Goal: Information Seeking & Learning: Find specific fact

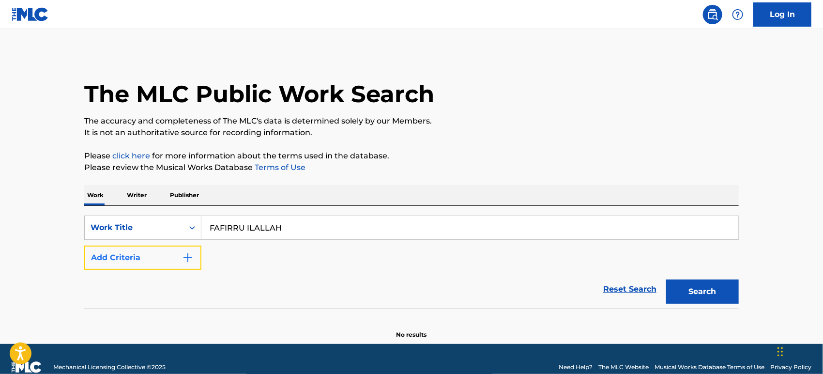
click at [151, 260] on button "Add Criteria" at bounding box center [142, 257] width 117 height 24
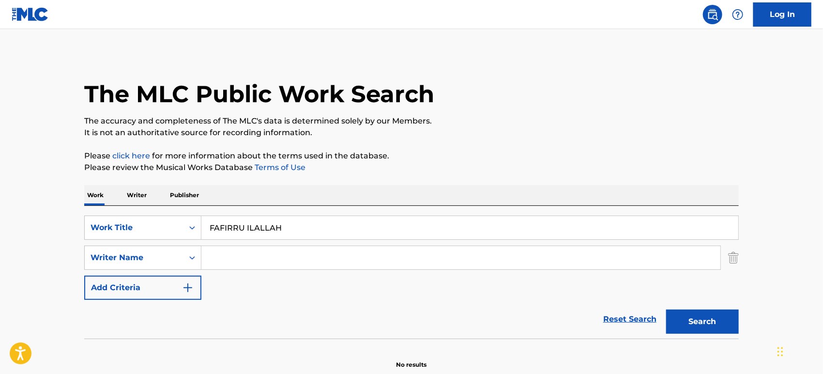
click at [321, 244] on div "SearchWithCriteria67b42023-eac8-43e7-9530-a4109578566d Work Title FAFIRRU ILALL…" at bounding box center [411, 257] width 654 height 84
drag, startPoint x: 317, startPoint y: 252, endPoint x: 324, endPoint y: 252, distance: 7.3
click at [317, 252] on input "Search Form" at bounding box center [460, 257] width 519 height 23
paste input "ARIFIN"
type input "ARIFIN"
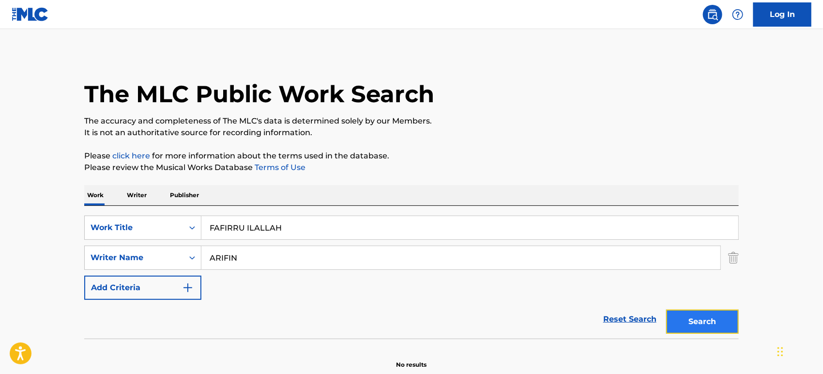
click at [695, 313] on button "Search" at bounding box center [702, 321] width 73 height 24
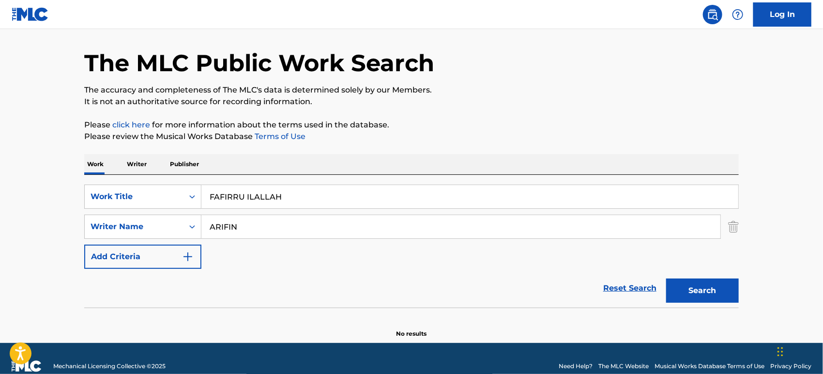
scroll to position [46, 0]
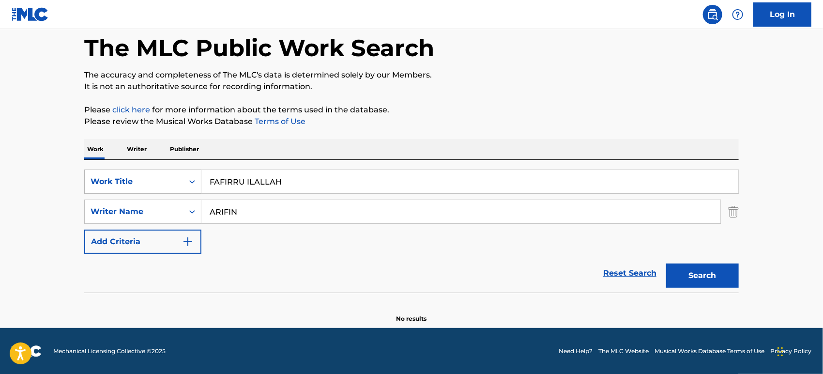
drag, startPoint x: 289, startPoint y: 183, endPoint x: 89, endPoint y: 184, distance: 200.4
click at [89, 184] on div "SearchWithCriteria67b42023-eac8-43e7-9530-a4109578566d Work Title FAFIRRU ILALL…" at bounding box center [411, 181] width 654 height 24
paste input "L"
type input "FAFIRRU ILLALLAH"
click at [693, 270] on button "Search" at bounding box center [702, 275] width 73 height 24
